Goal: Task Accomplishment & Management: Complete application form

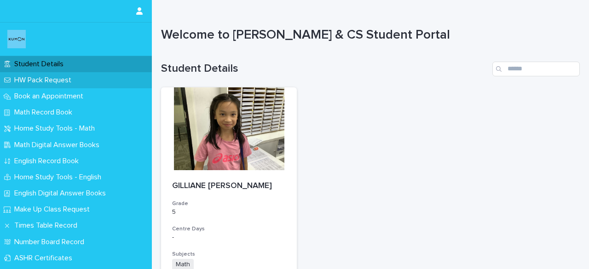
click at [61, 77] on p "HW Pack Request" at bounding box center [45, 80] width 68 height 9
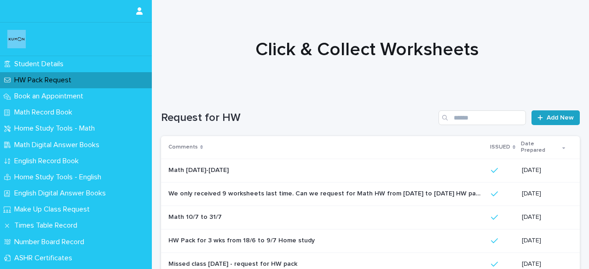
click at [537, 122] on link "Add New" at bounding box center [555, 117] width 48 height 15
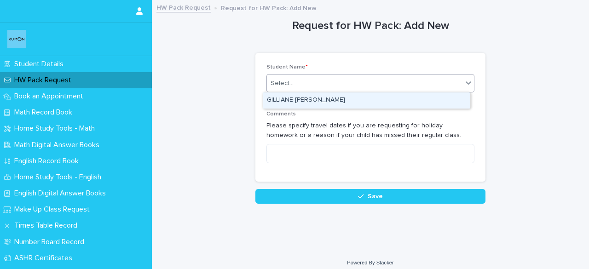
click at [369, 87] on div "Select..." at bounding box center [364, 83] width 195 height 15
click at [349, 105] on div "GILLIANE [PERSON_NAME]" at bounding box center [366, 100] width 207 height 16
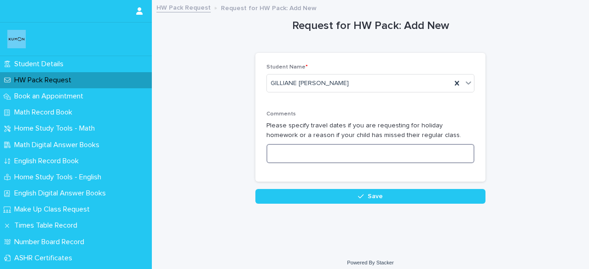
click at [302, 155] on textarea at bounding box center [370, 153] width 208 height 19
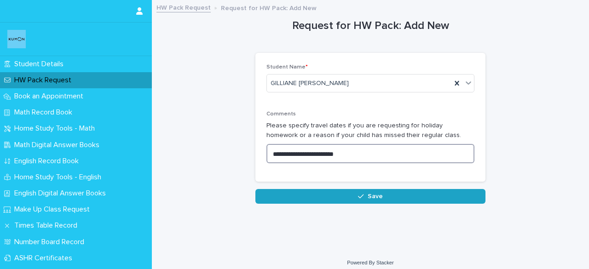
type textarea "**********"
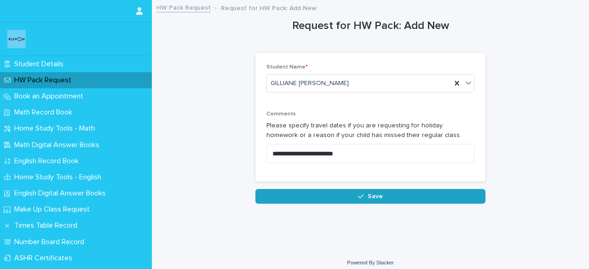
click at [372, 194] on span "Save" at bounding box center [374, 196] width 15 height 6
